Goal: Information Seeking & Learning: Learn about a topic

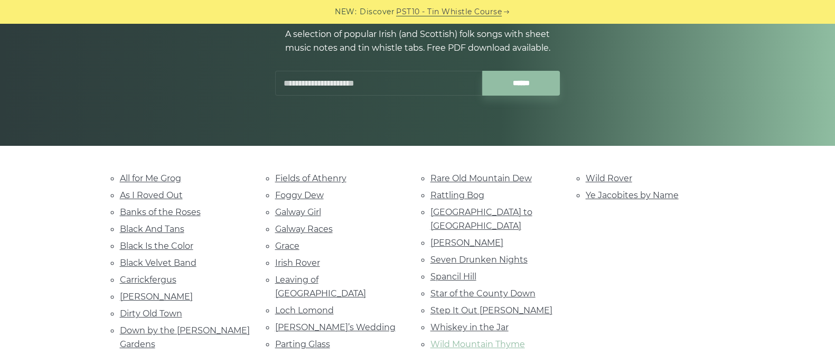
click at [473, 339] on link "Wild Mountain Thyme" at bounding box center [477, 344] width 95 height 10
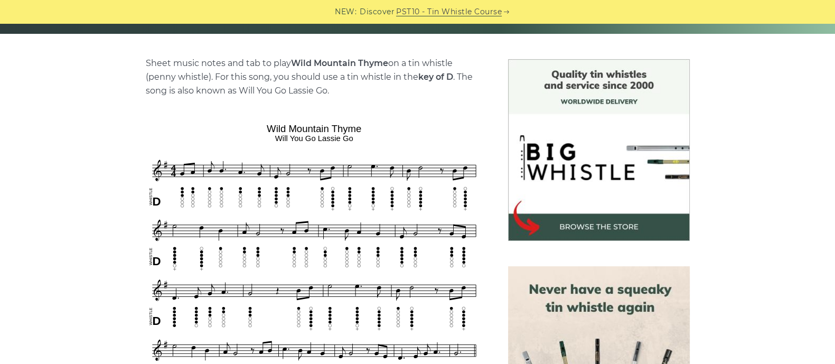
scroll to position [263, 0]
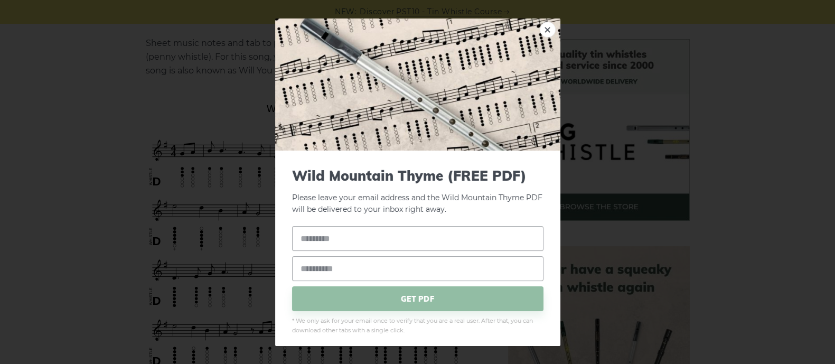
click at [149, 210] on div "× Wild Mountain Thyme (FREE PDF) Please leave your email address and the Wild M…" at bounding box center [417, 182] width 835 height 364
click at [540, 25] on link "×" at bounding box center [548, 29] width 16 height 16
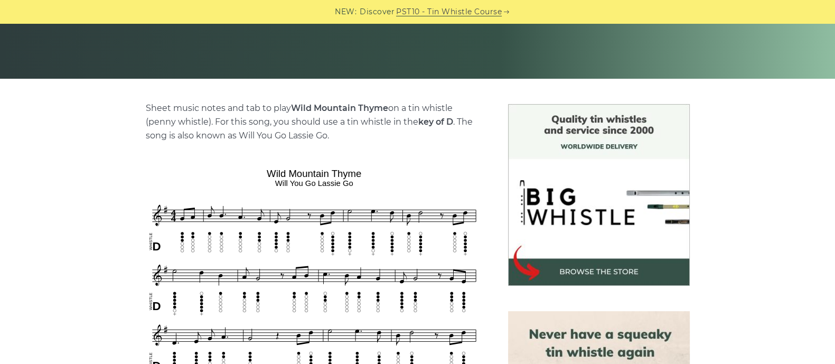
scroll to position [198, 0]
